Goal: Book appointment/travel/reservation

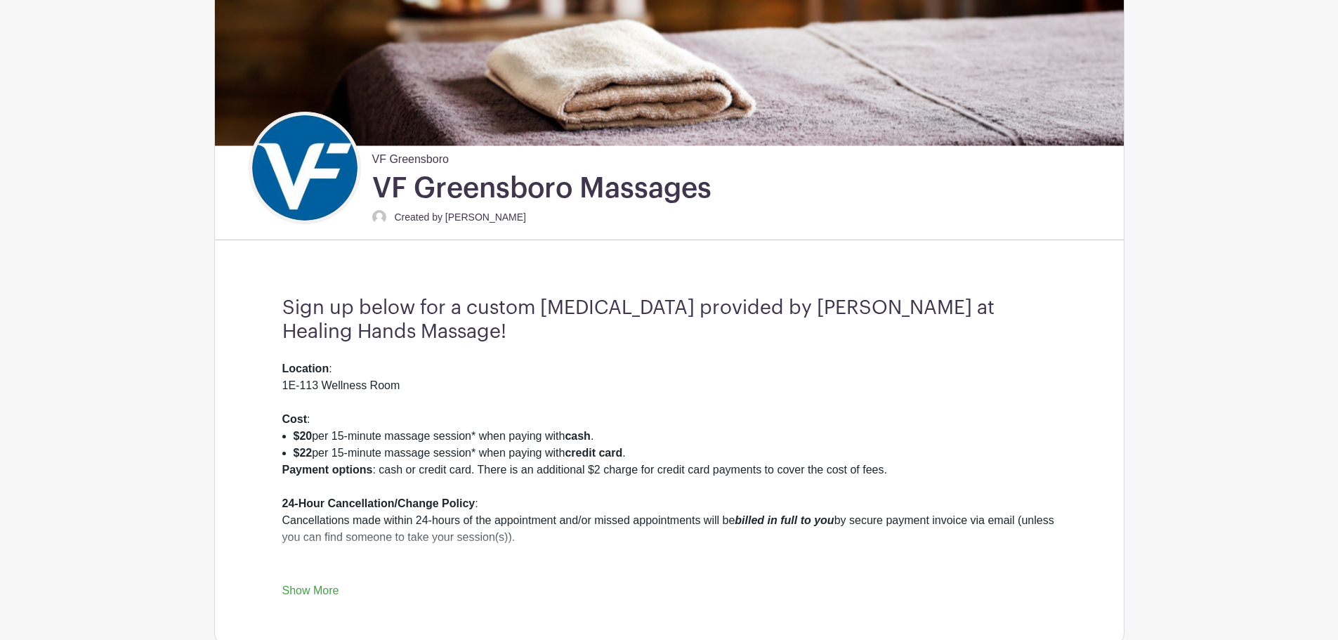
scroll to position [211, 0]
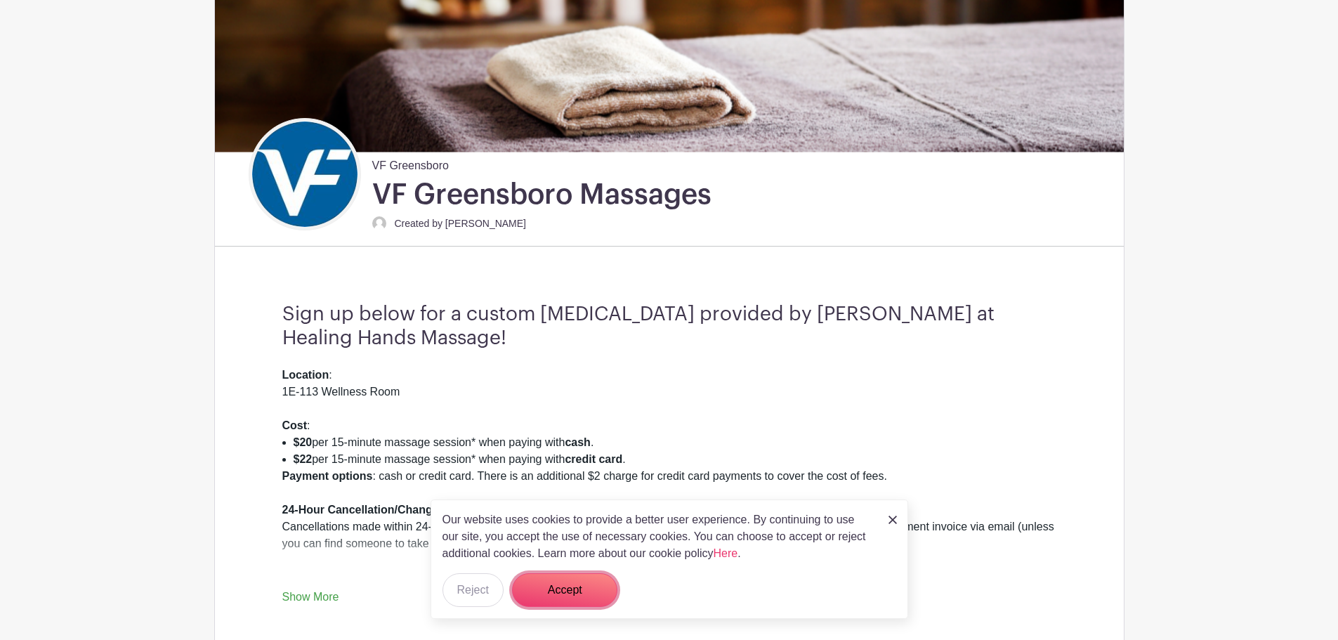
click at [578, 591] on button "Accept" at bounding box center [564, 590] width 105 height 34
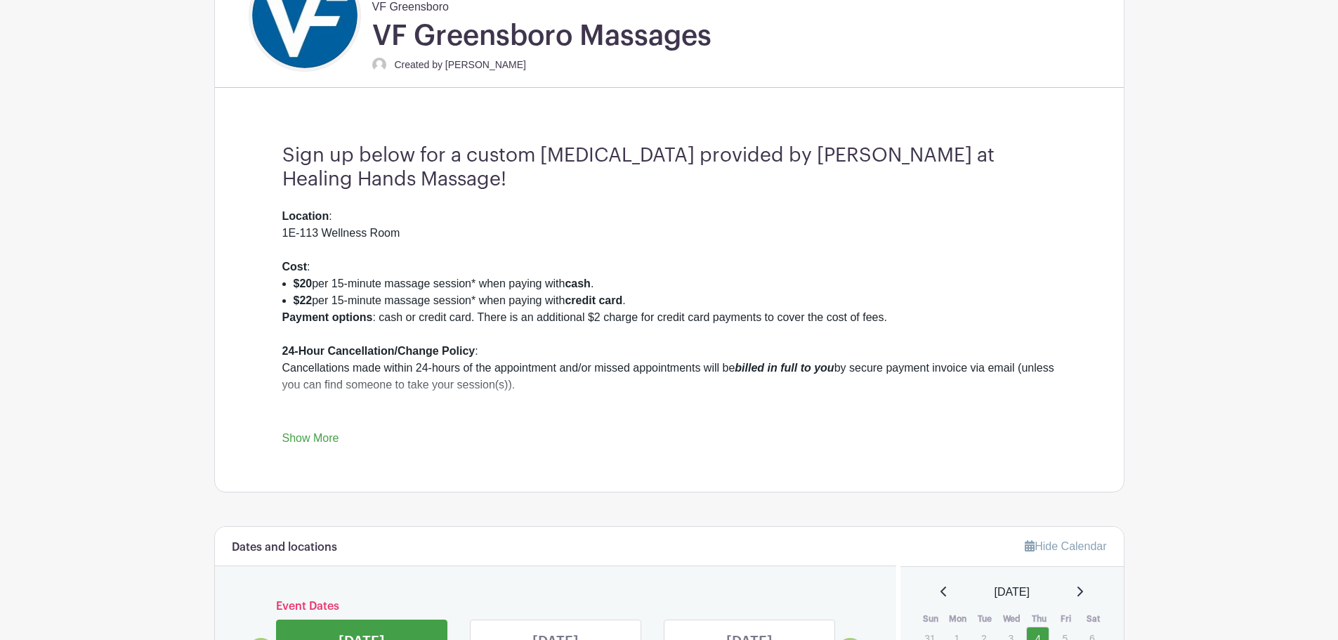
scroll to position [650, 0]
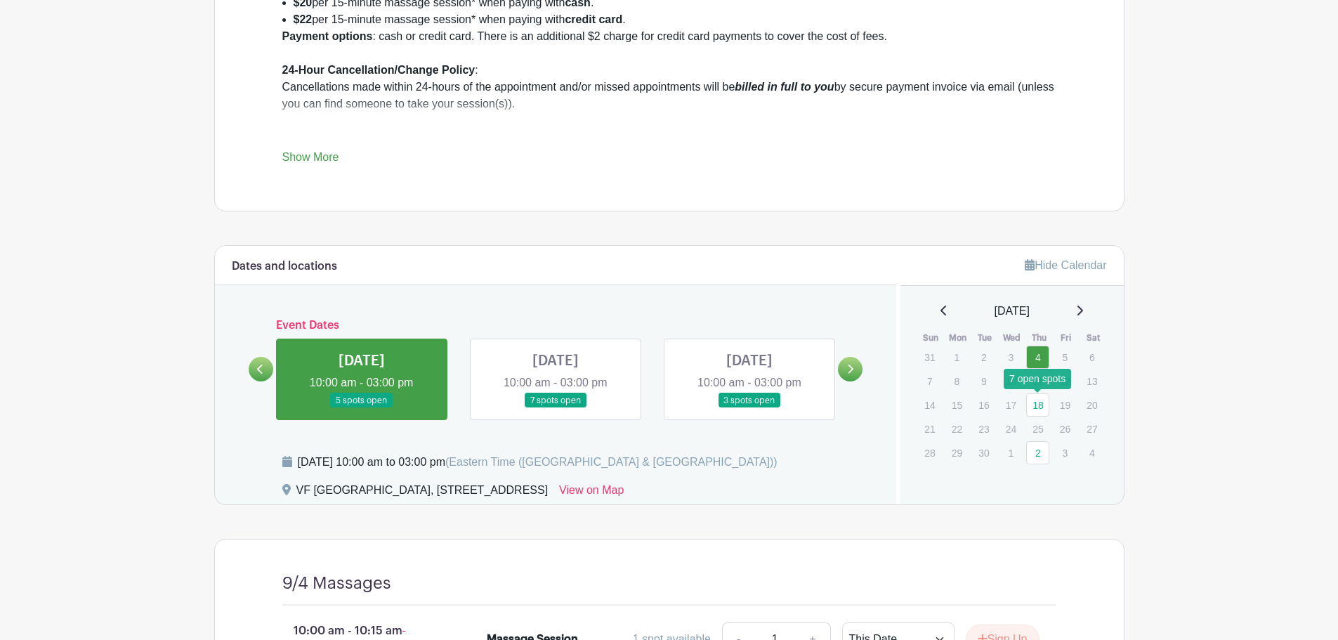
click at [1047, 401] on link "18" at bounding box center [1037, 404] width 23 height 23
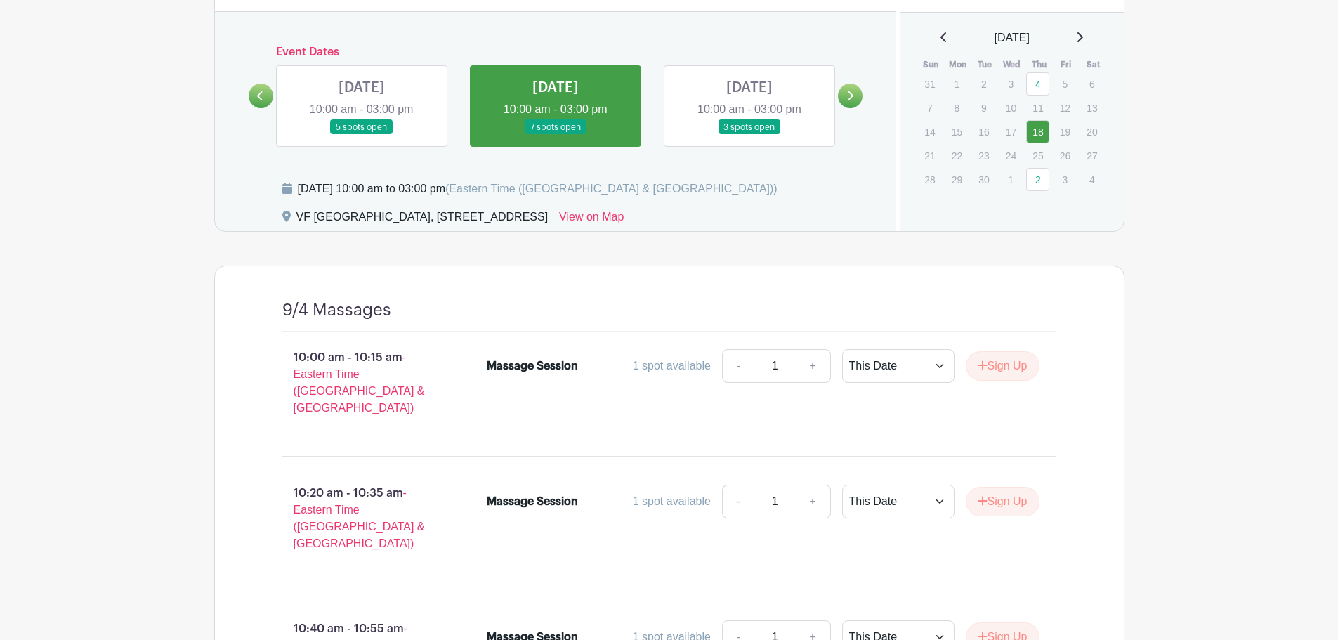
scroll to position [926, 0]
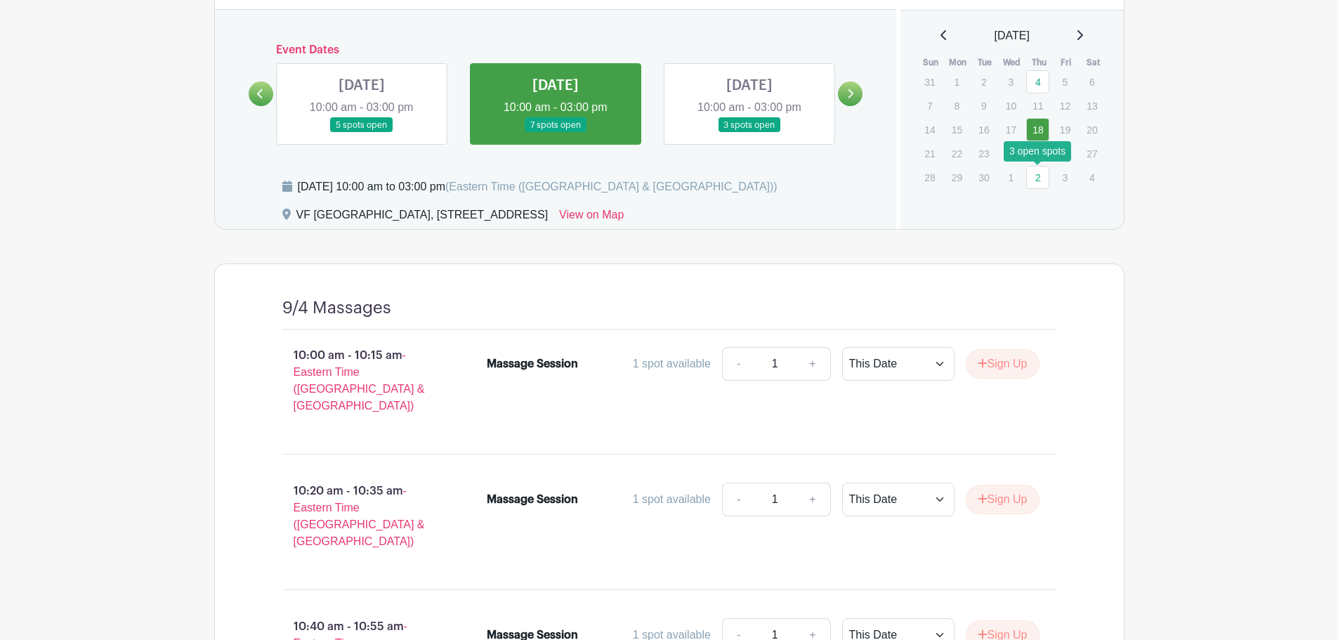
click at [1038, 178] on link "2" at bounding box center [1037, 177] width 23 height 23
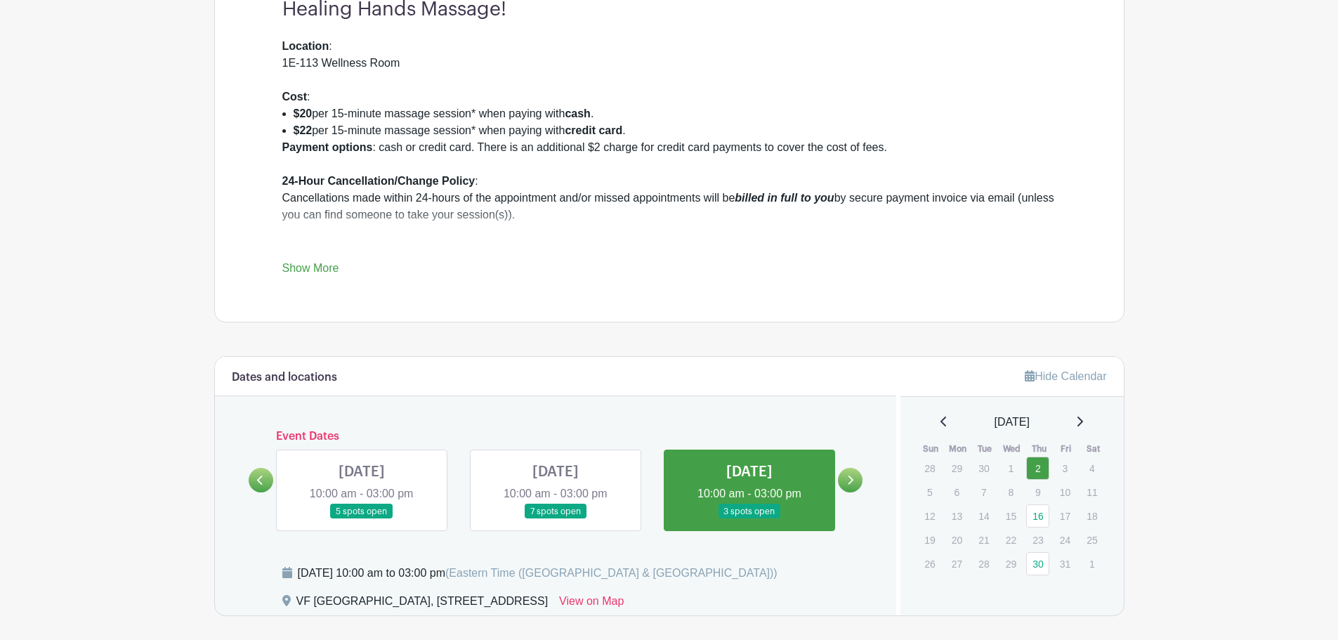
scroll to position [656, 0]
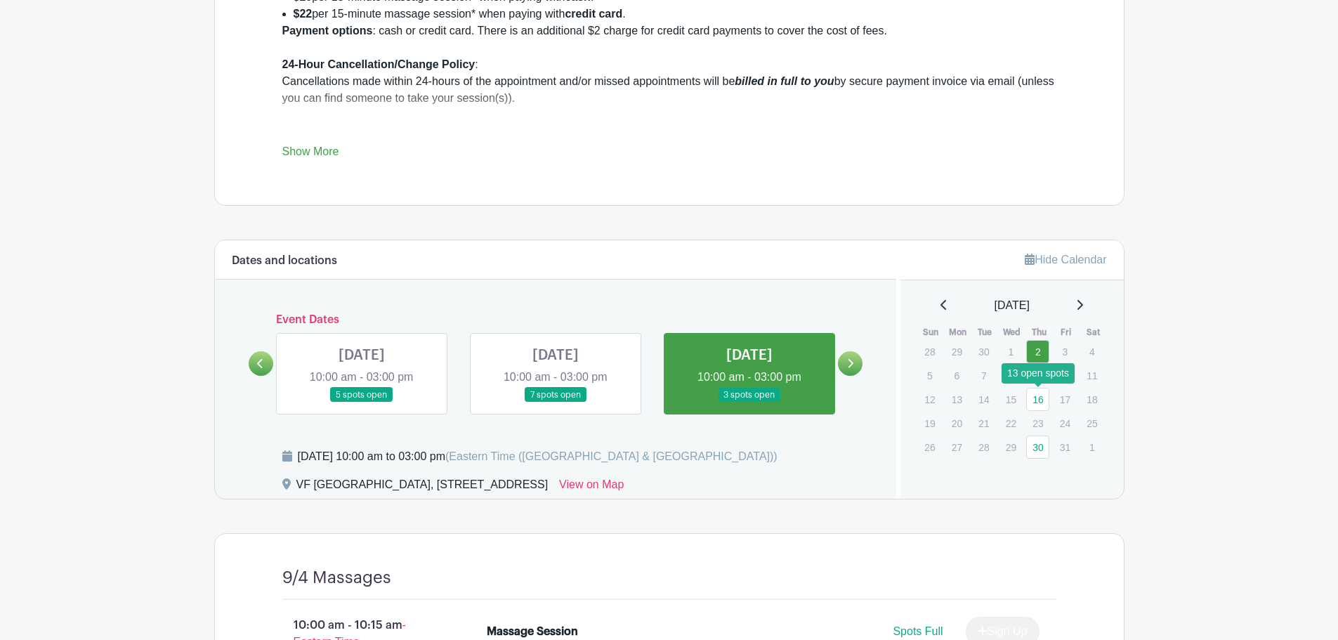
click at [1043, 395] on link "16" at bounding box center [1037, 399] width 23 height 23
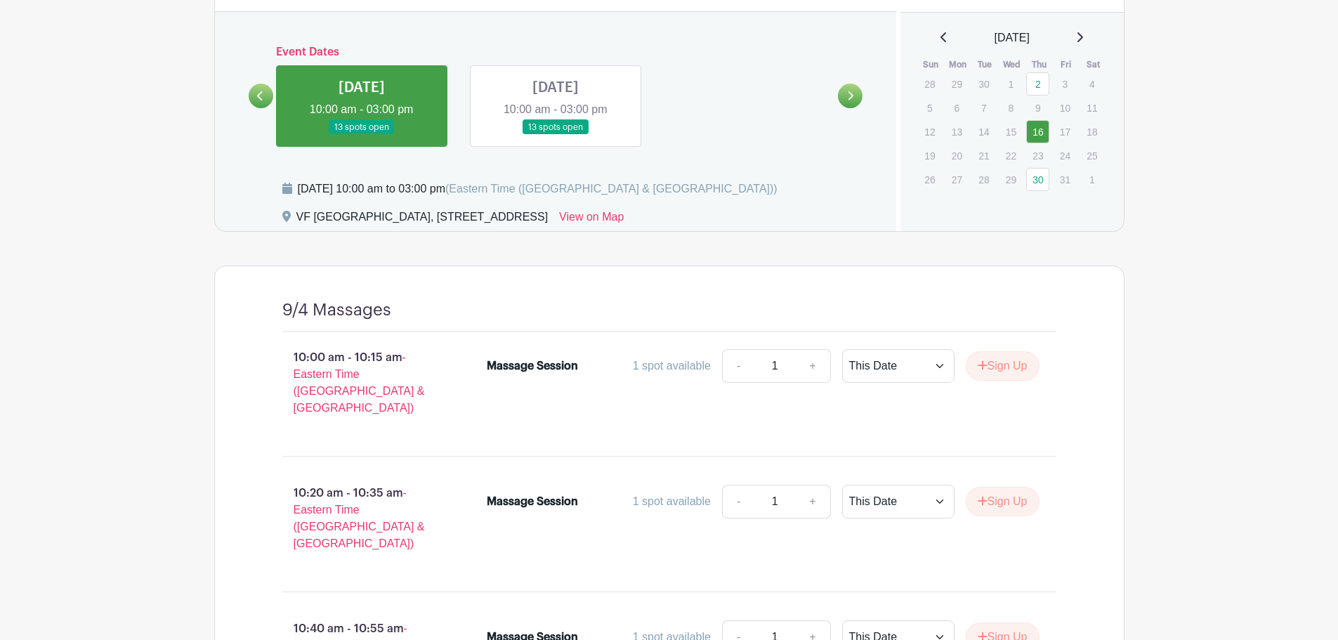
scroll to position [698, 0]
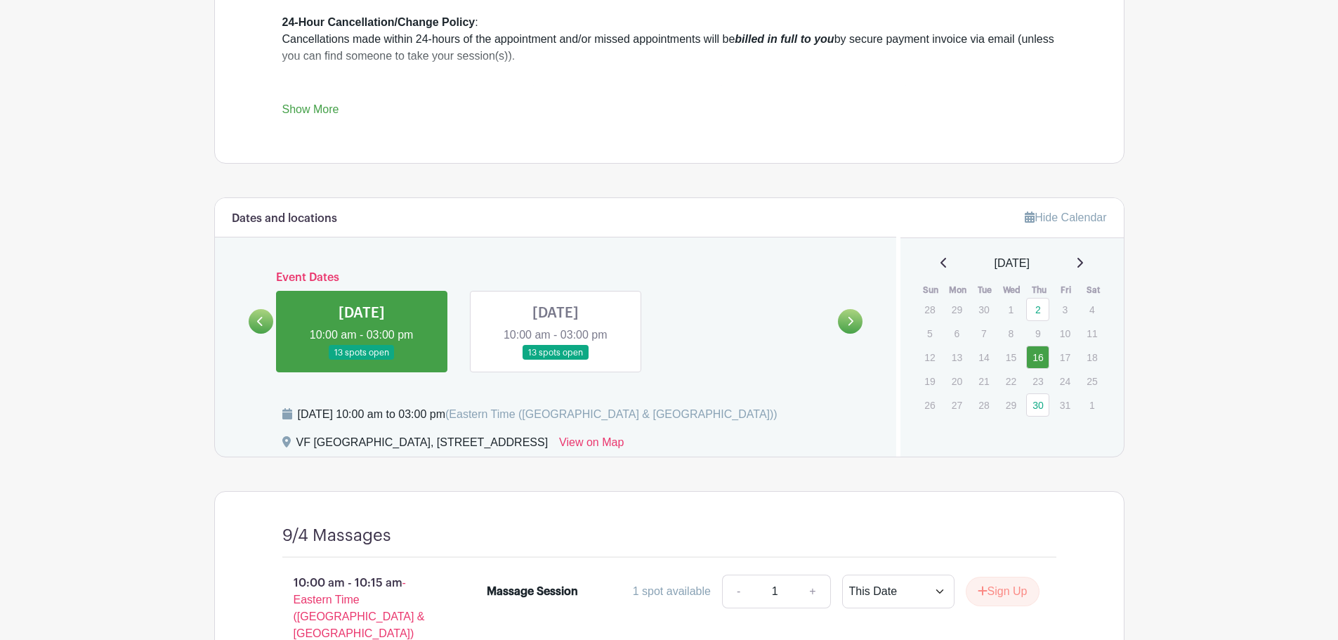
click at [1089, 268] on div "[DATE]" at bounding box center [1012, 263] width 190 height 17
click at [1083, 268] on icon at bounding box center [1079, 262] width 7 height 11
click at [1083, 261] on icon at bounding box center [1079, 262] width 7 height 11
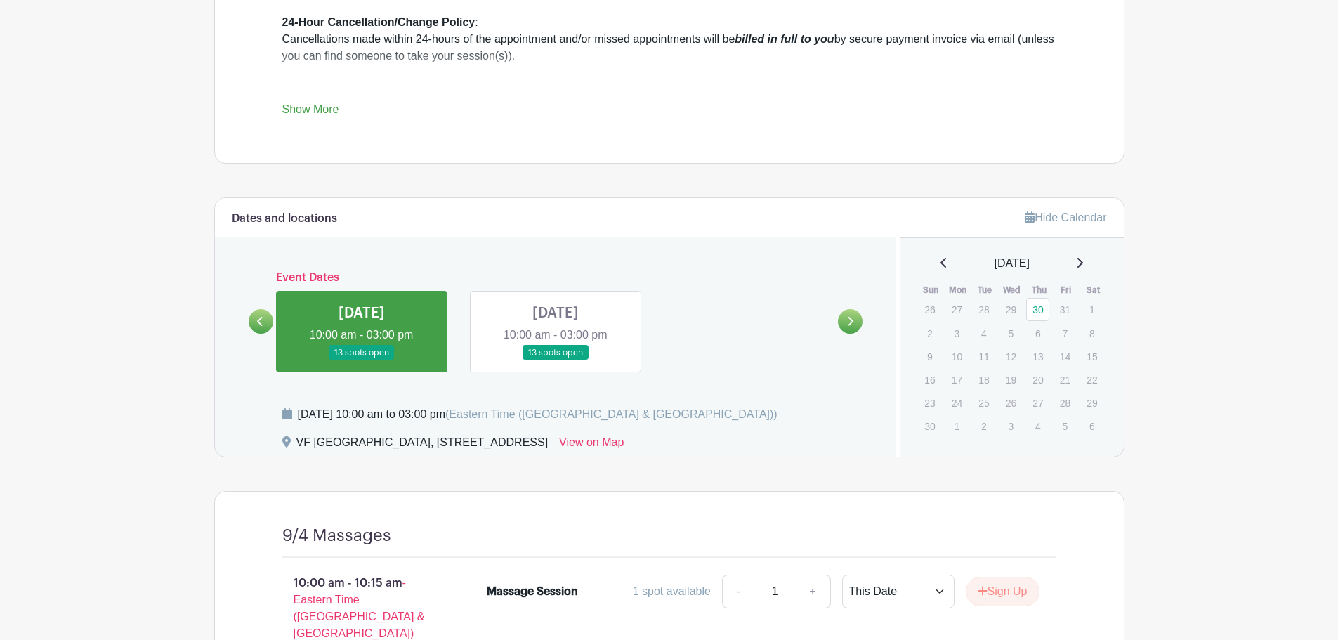
click at [941, 267] on icon at bounding box center [944, 262] width 7 height 11
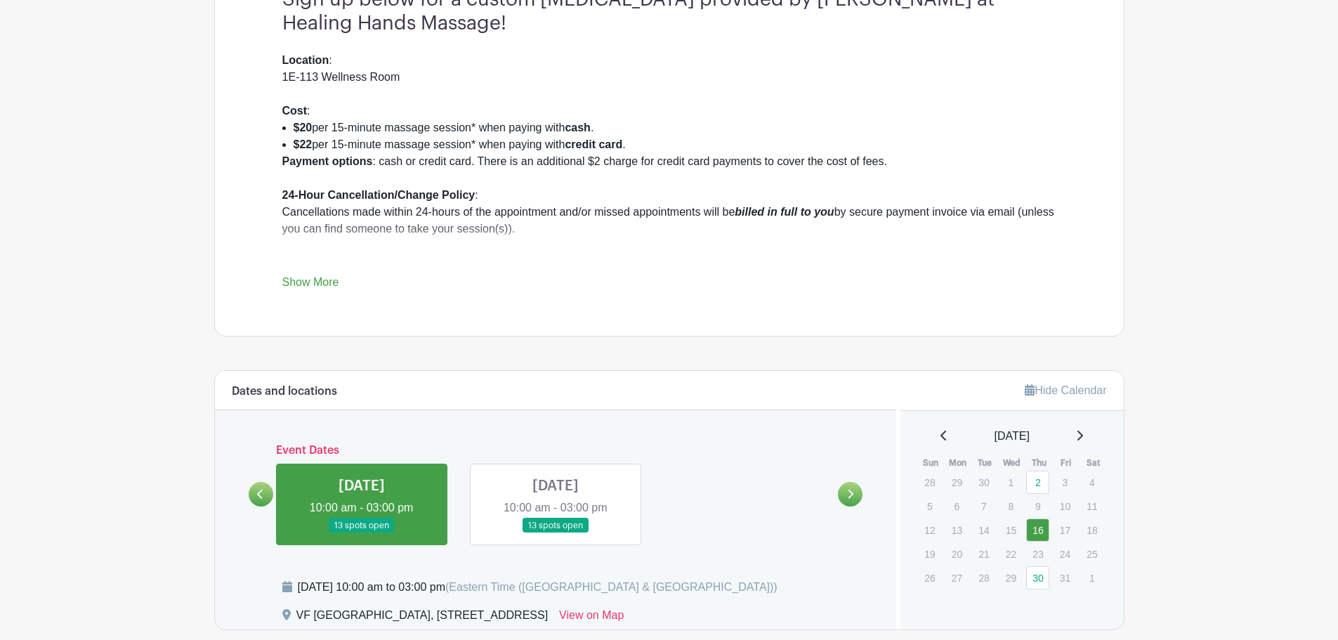
scroll to position [207, 0]
